Goal: Communication & Community: Participate in discussion

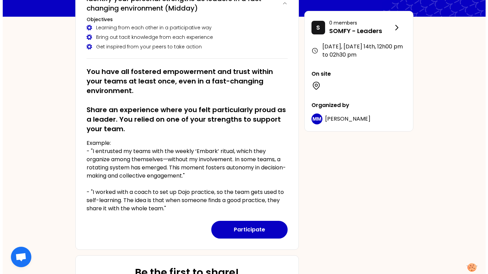
scroll to position [68, 0]
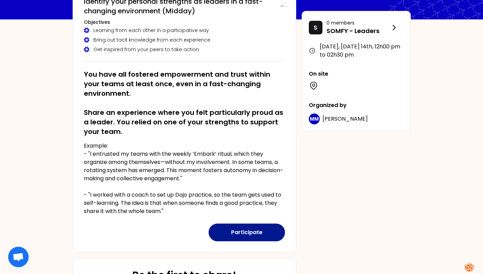
click at [257, 236] on button "Participate" at bounding box center [247, 233] width 76 height 18
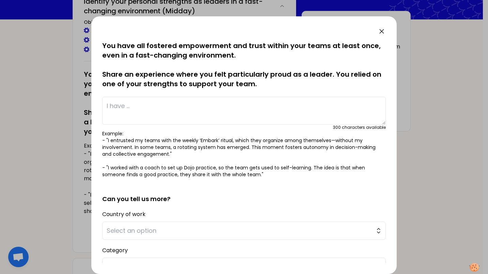
click at [155, 112] on textarea at bounding box center [243, 111] width 283 height 28
paste textarea "I embarked a multi-function team to conduct the transformation project to close…"
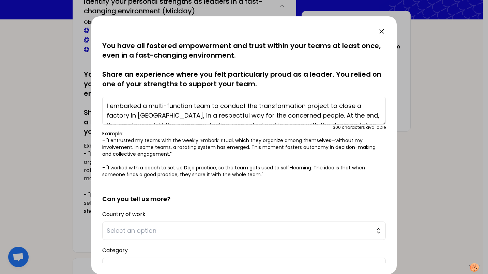
scroll to position [14, 0]
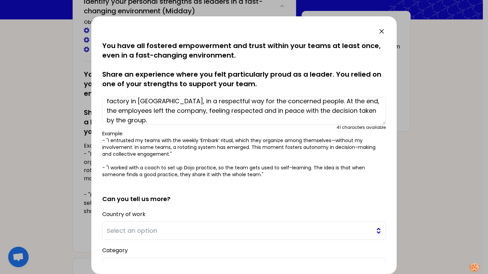
type textarea "I embarked a multi-function team to conduct the transformation project to close…"
click at [133, 227] on span "Select an option" at bounding box center [239, 231] width 265 height 10
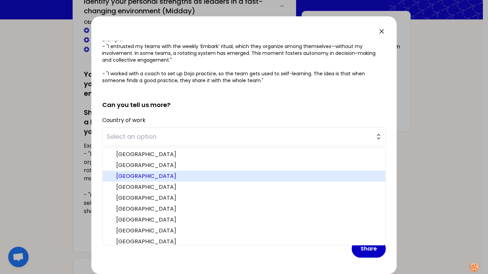
scroll to position [34, 0]
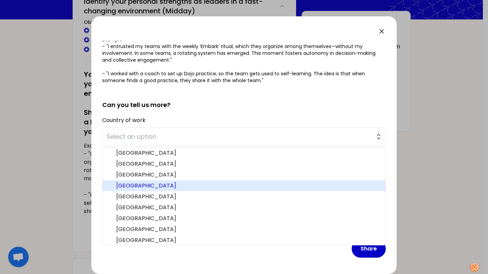
click at [133, 184] on span "[GEOGRAPHIC_DATA]" at bounding box center [248, 186] width 264 height 8
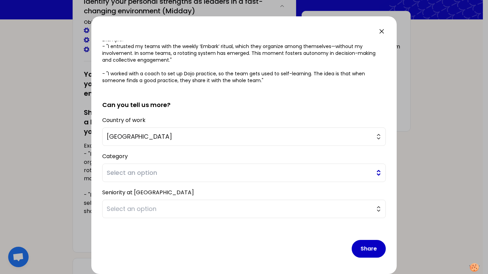
click at [120, 176] on span "Select an option" at bounding box center [239, 173] width 265 height 10
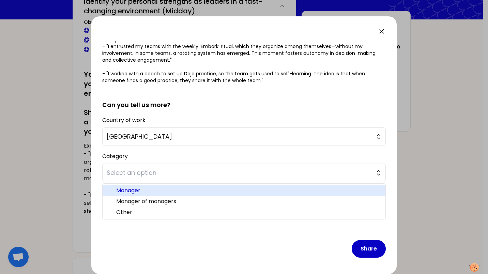
click at [123, 189] on span "Manager" at bounding box center [248, 190] width 264 height 8
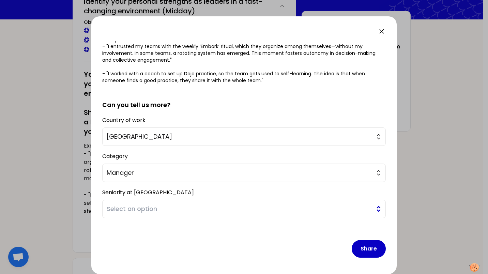
click at [135, 209] on span "Select an option" at bounding box center [239, 209] width 265 height 10
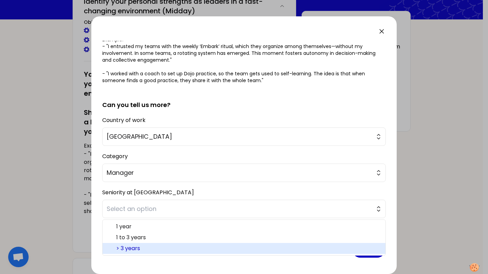
drag, startPoint x: 135, startPoint y: 248, endPoint x: 136, endPoint y: 245, distance: 3.6
click at [136, 248] on span "> 3 years" at bounding box center [248, 248] width 264 height 8
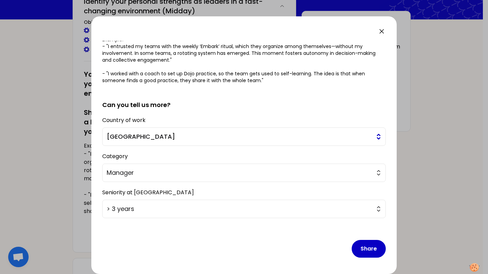
click at [132, 138] on span "[GEOGRAPHIC_DATA]" at bounding box center [239, 137] width 265 height 10
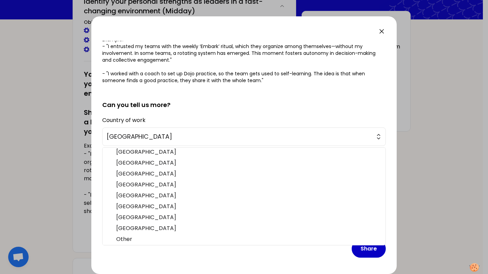
scroll to position [211, 0]
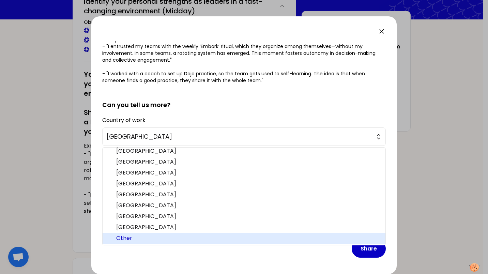
click at [130, 236] on span "Other" at bounding box center [248, 238] width 264 height 8
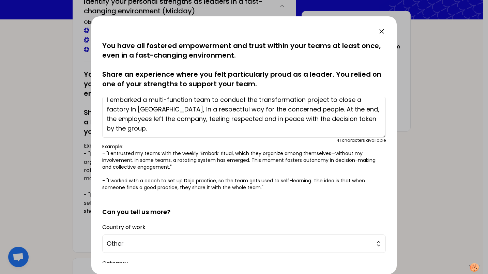
scroll to position [0, 0]
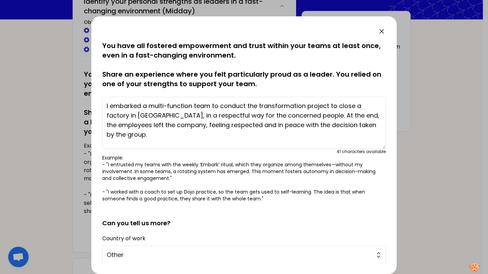
drag, startPoint x: 378, startPoint y: 124, endPoint x: 374, endPoint y: 148, distance: 24.5
click at [374, 148] on textarea "I embarked a multi-function team to conduct the transformation project to close…" at bounding box center [243, 123] width 283 height 52
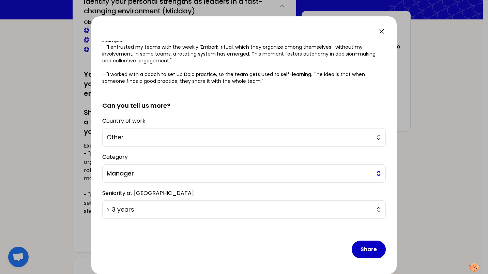
scroll to position [118, 0]
click at [359, 252] on button "Share" at bounding box center [369, 249] width 34 height 18
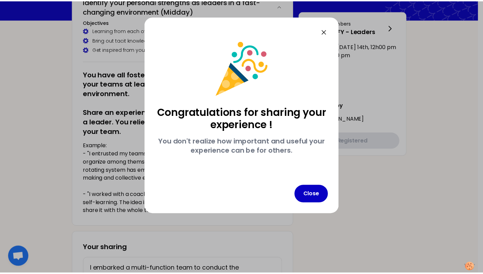
scroll to position [0, 0]
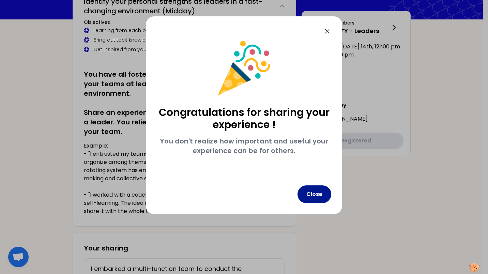
click at [317, 194] on button "Close" at bounding box center [314, 194] width 34 height 18
